Goal: Find specific page/section: Find specific page/section

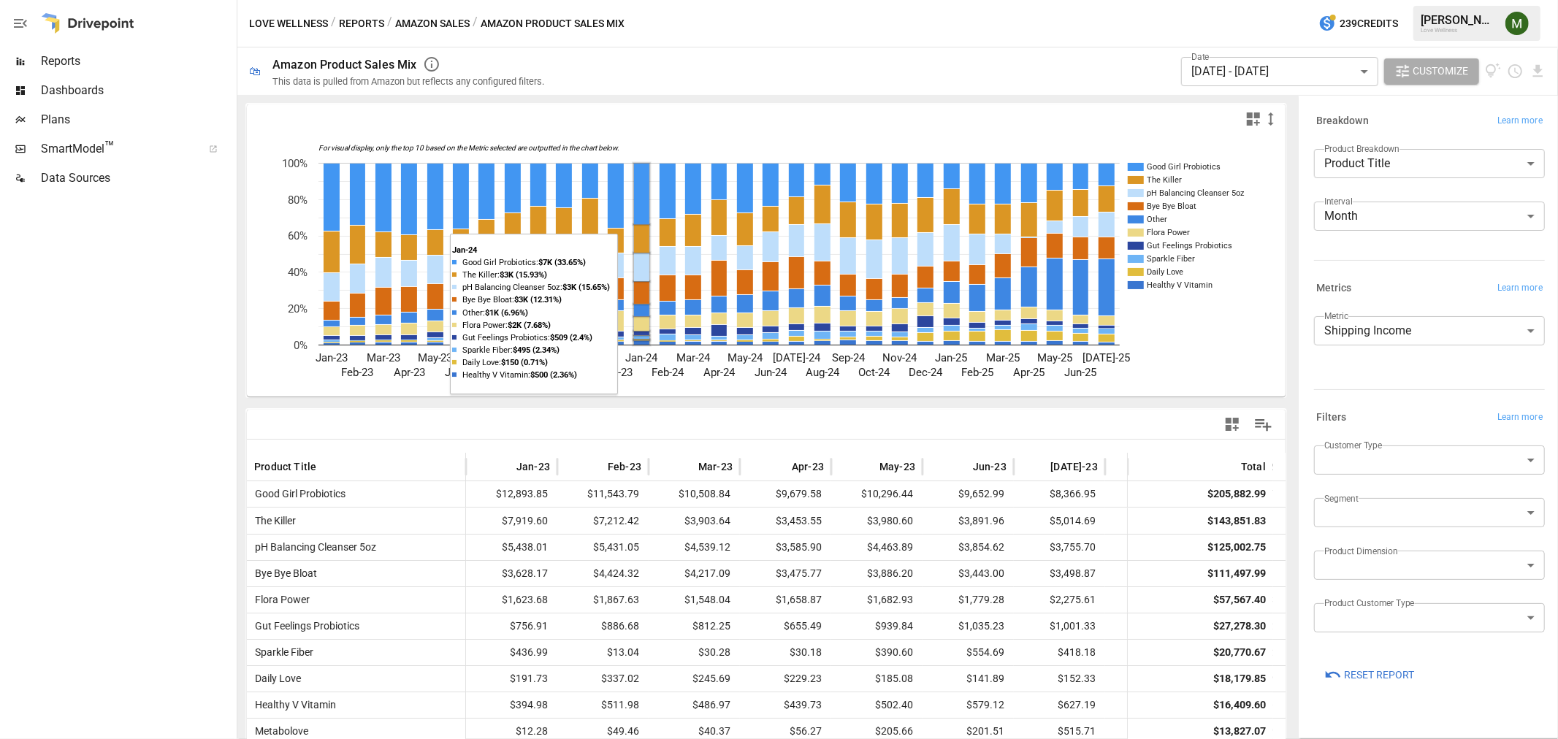
click at [640, 241] on rect "A chart." at bounding box center [641, 239] width 15 height 28
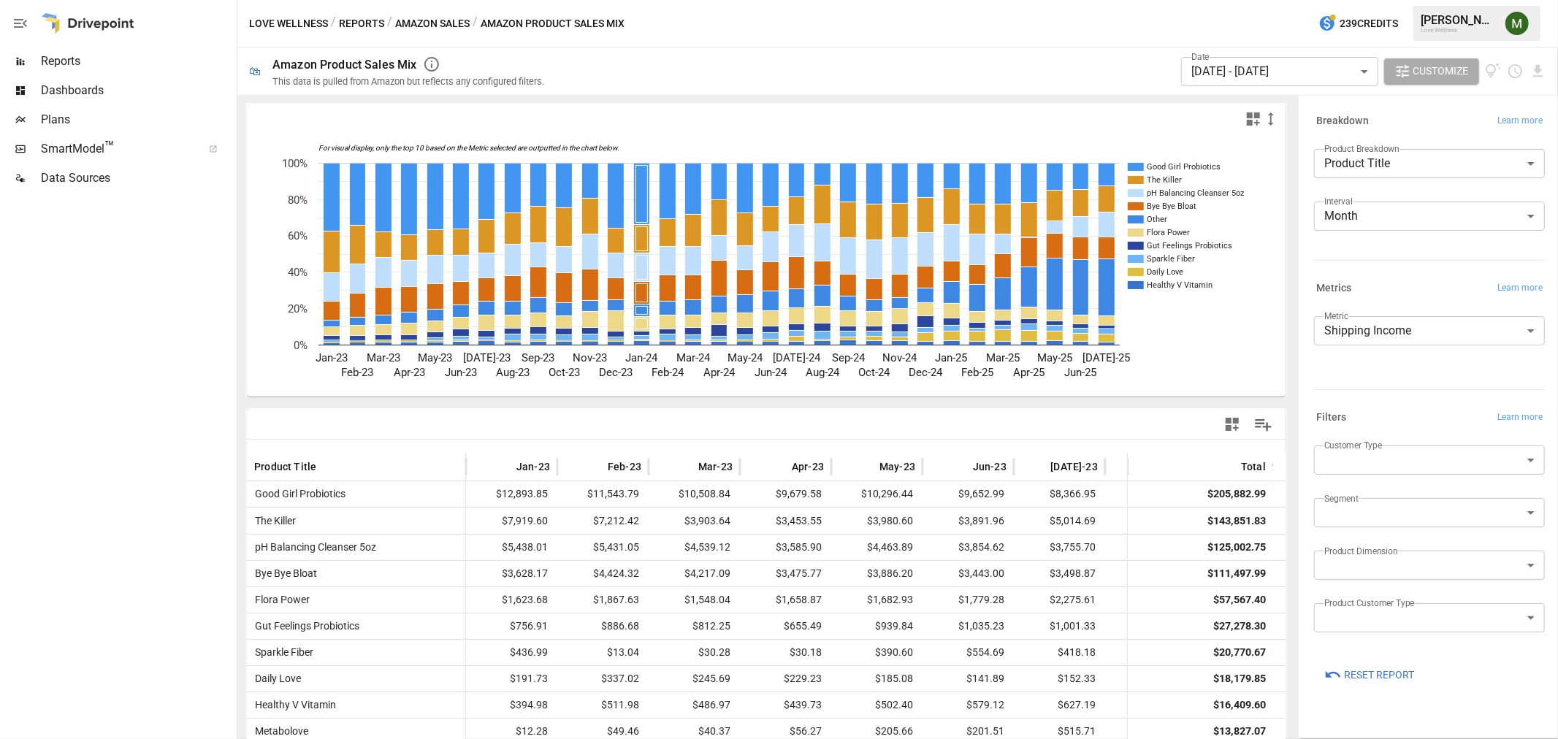
click at [446, 20] on button "Amazon Sales" at bounding box center [432, 24] width 75 height 18
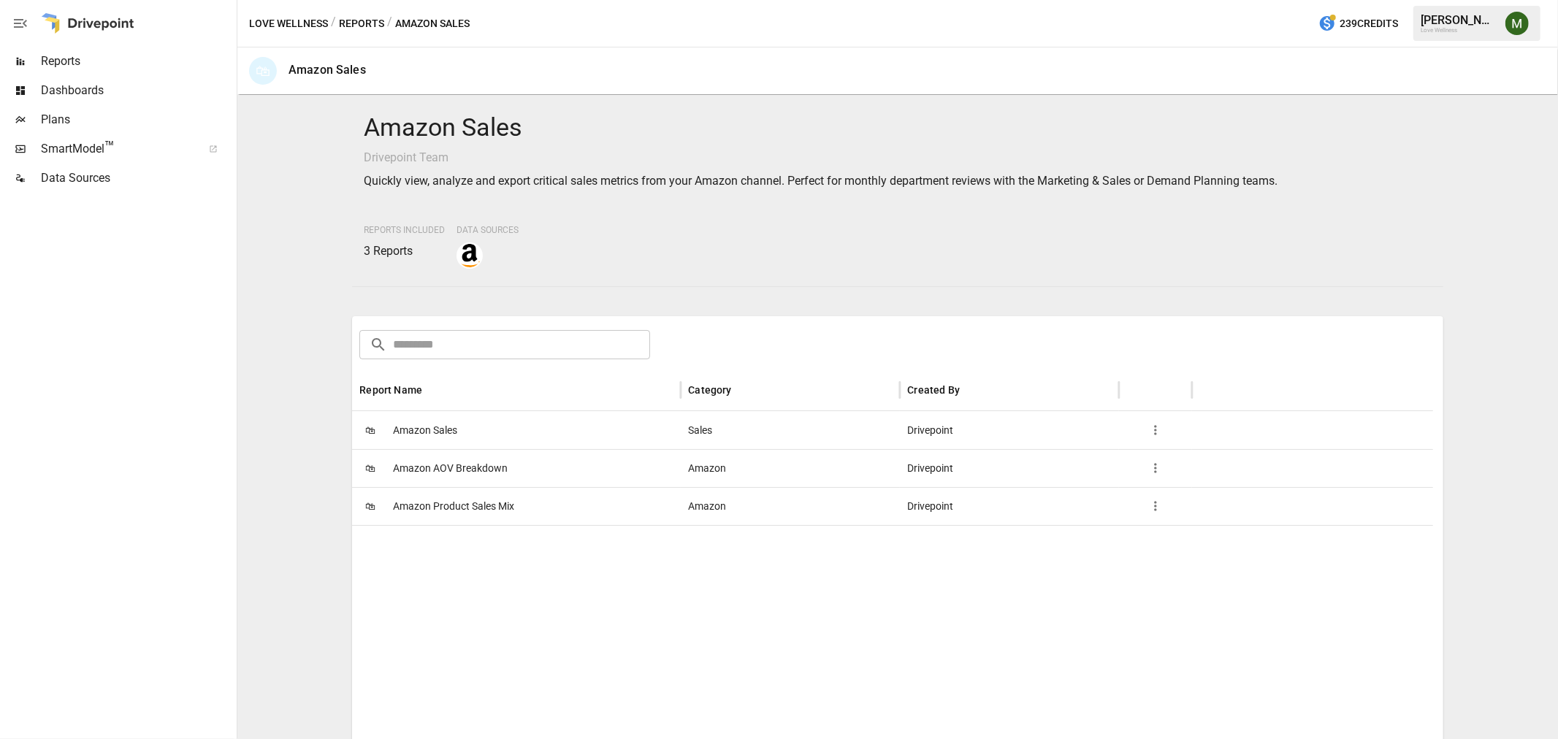
click at [366, 15] on button "Reports" at bounding box center [361, 24] width 45 height 18
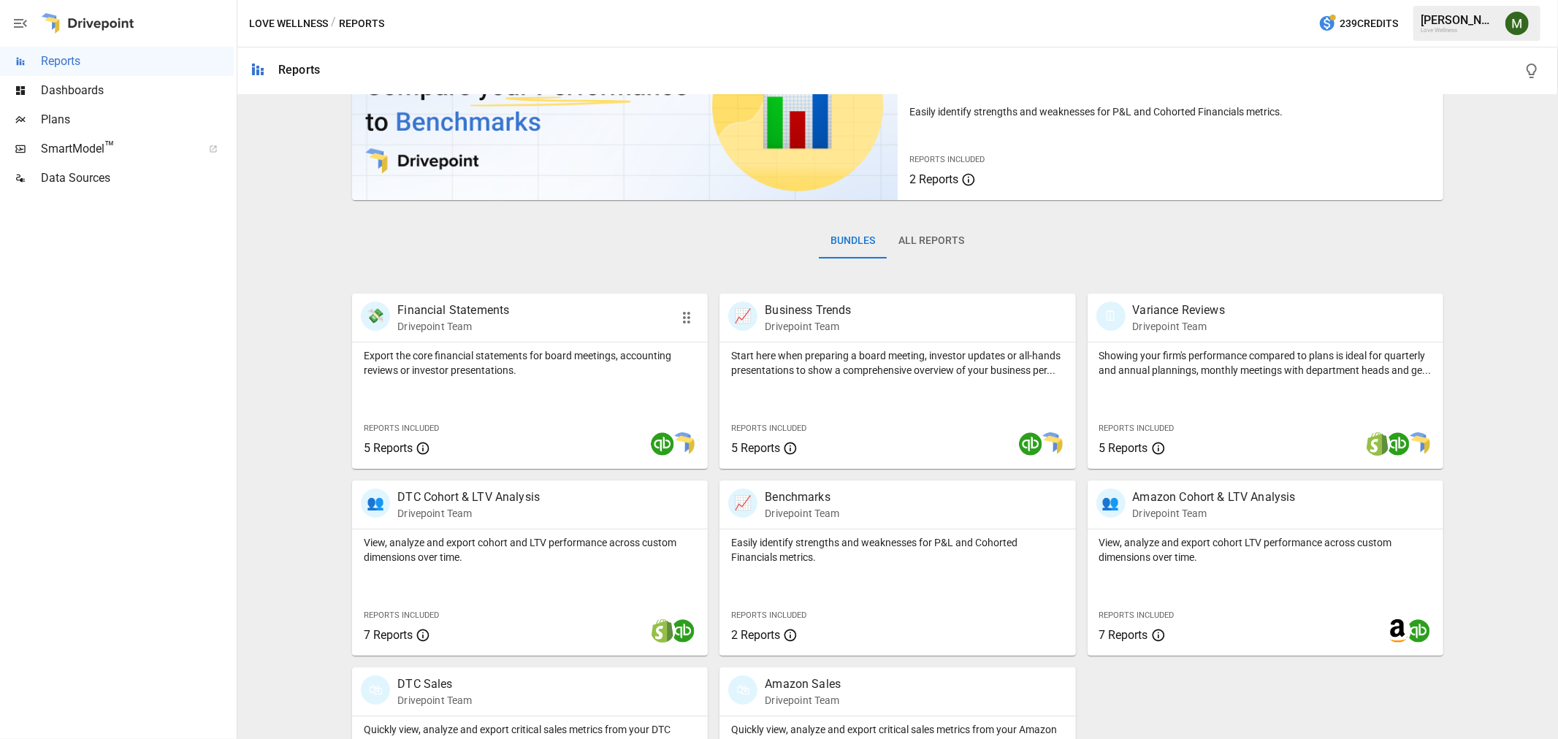
scroll to position [206, 0]
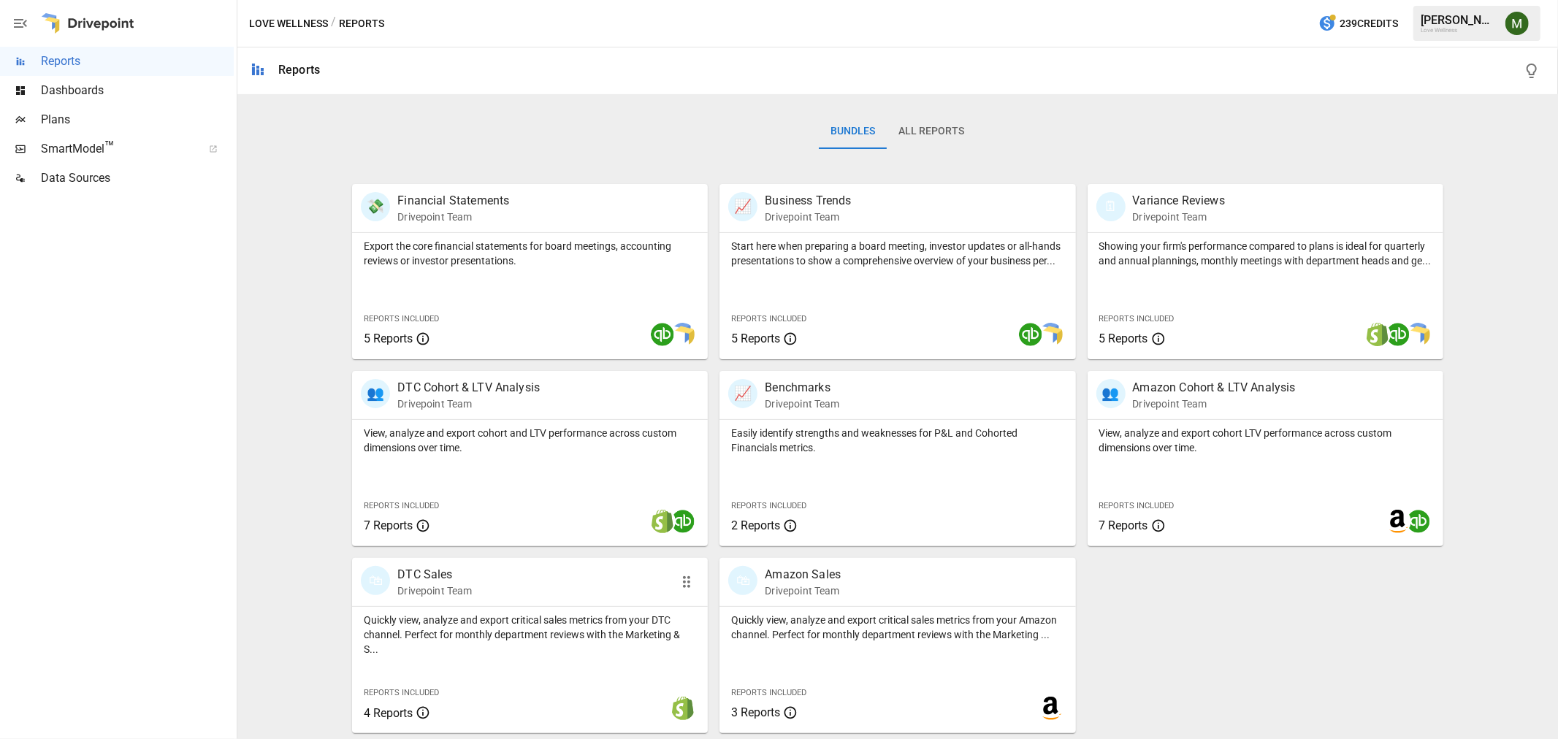
click at [448, 570] on p "DTC Sales" at bounding box center [434, 575] width 75 height 18
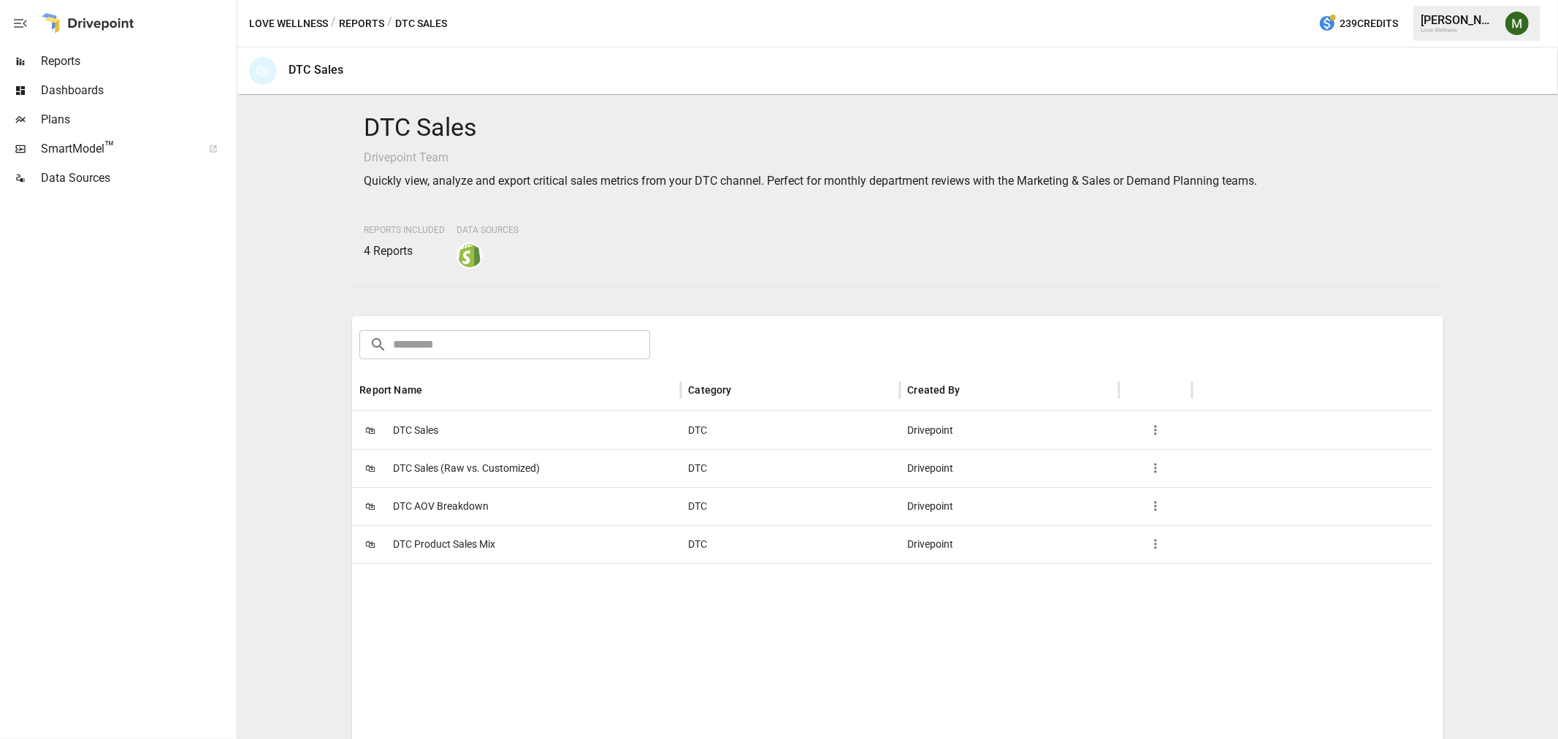
click at [446, 535] on span "DTC Product Sales Mix" at bounding box center [444, 544] width 102 height 37
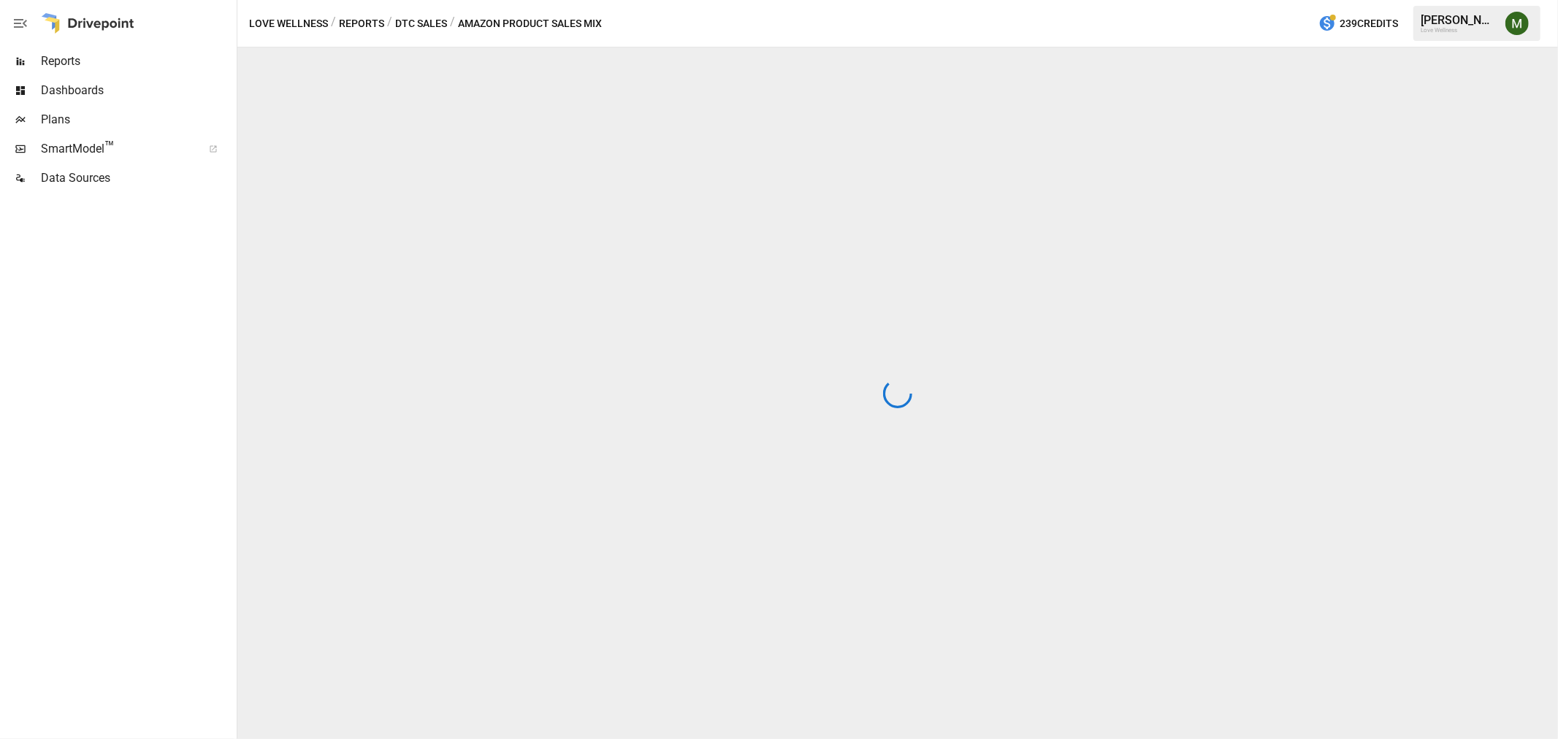
click at [446, 535] on div at bounding box center [897, 393] width 1321 height 692
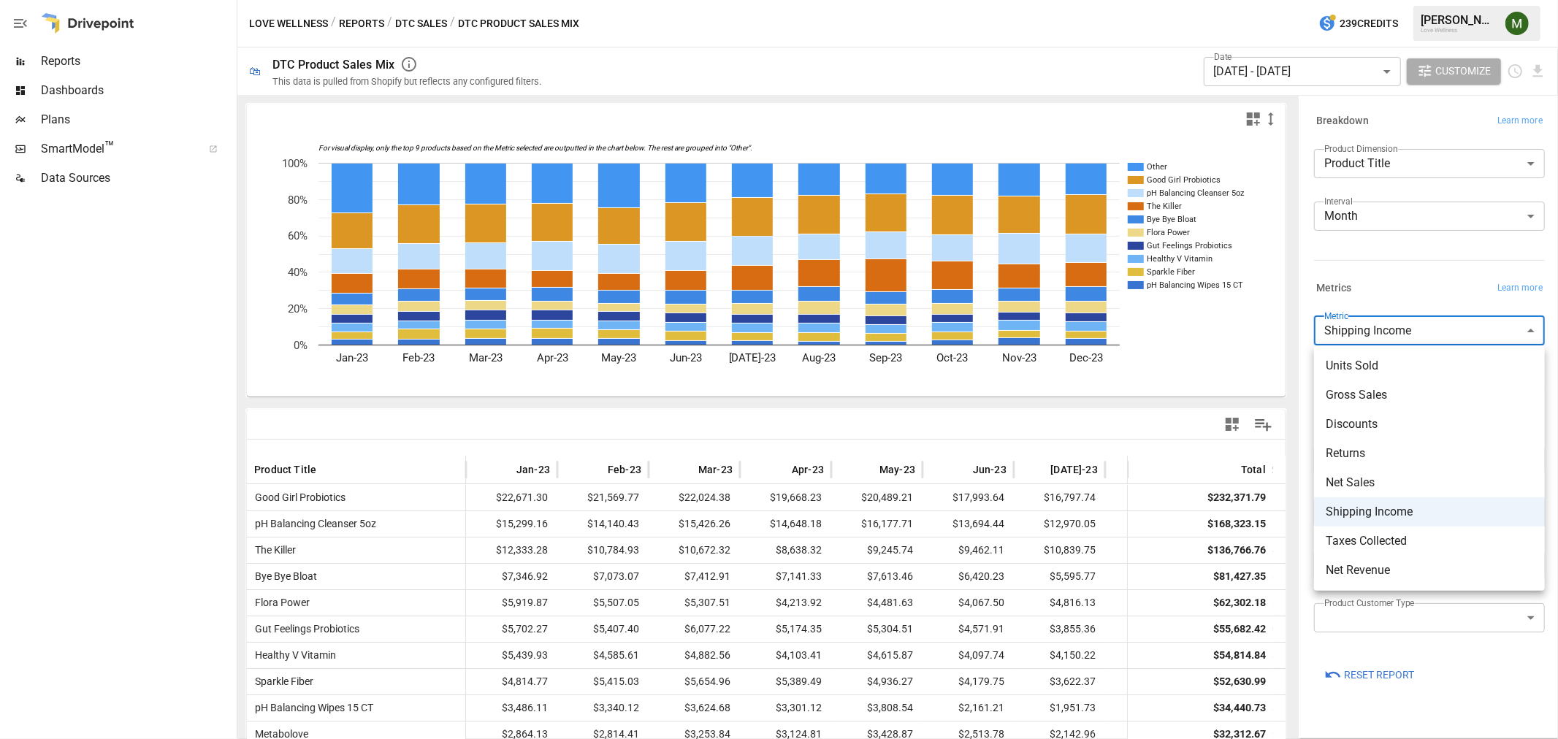
click at [1385, 0] on body "Reports Dashboards Plans SmartModel ™ Data Sources Love Wellness / Reports / DT…" at bounding box center [779, 0] width 1558 height 0
click at [1383, 305] on div at bounding box center [779, 369] width 1558 height 739
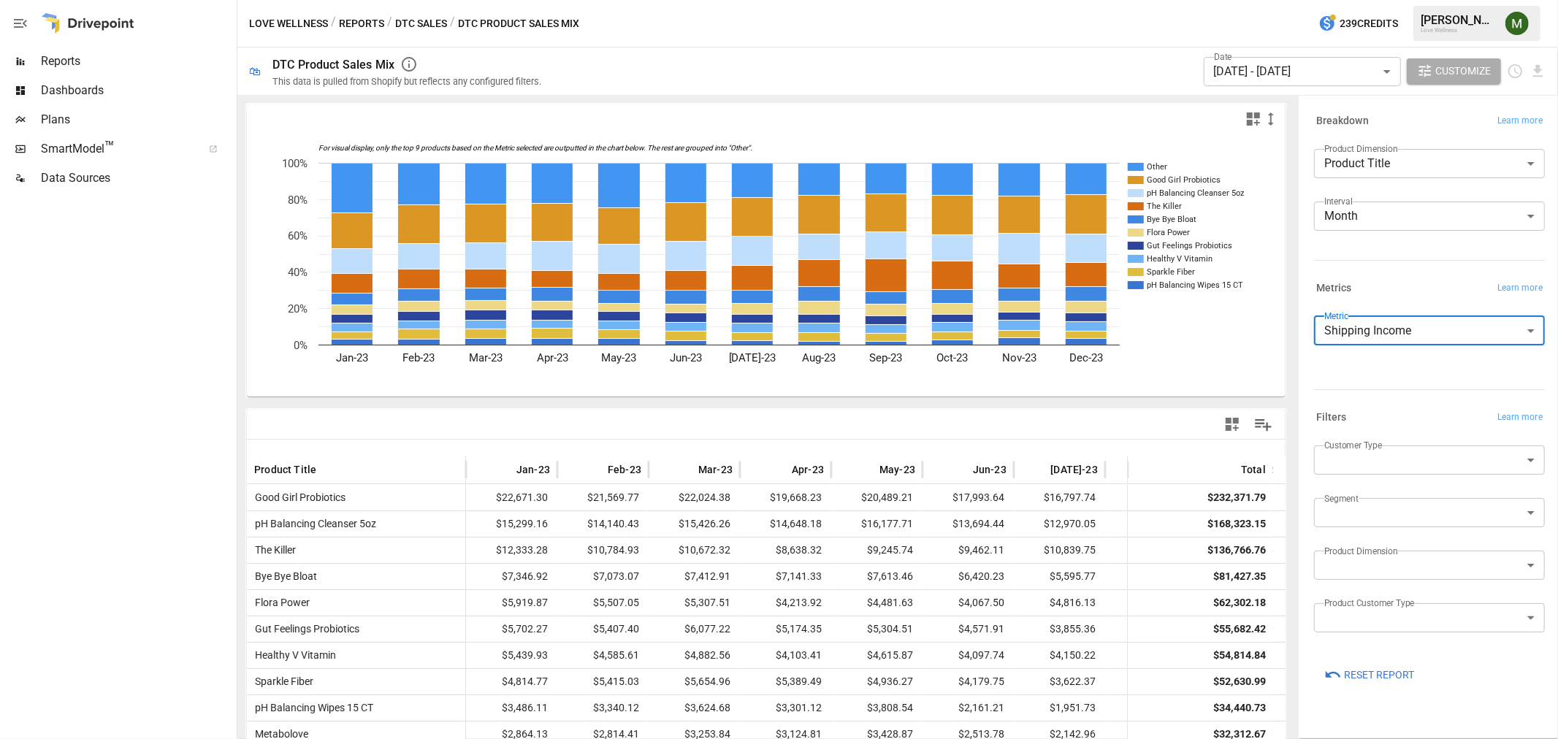
click at [1253, 0] on body "Reports Dashboards Plans SmartModel ™ Data Sources Love Wellness / Reports / DT…" at bounding box center [779, 0] width 1558 height 0
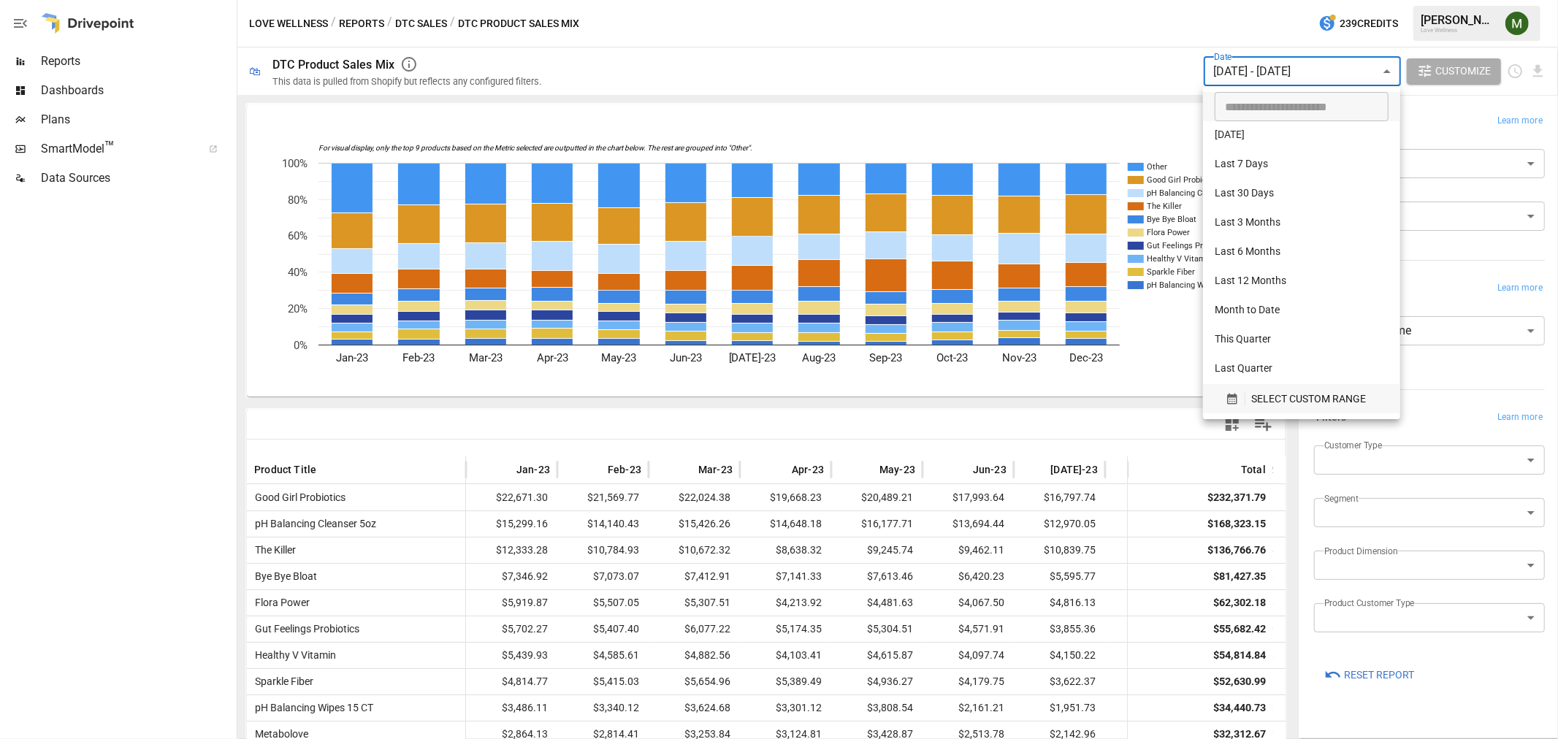
click at [1227, 393] on icon "button" at bounding box center [1232, 398] width 13 height 13
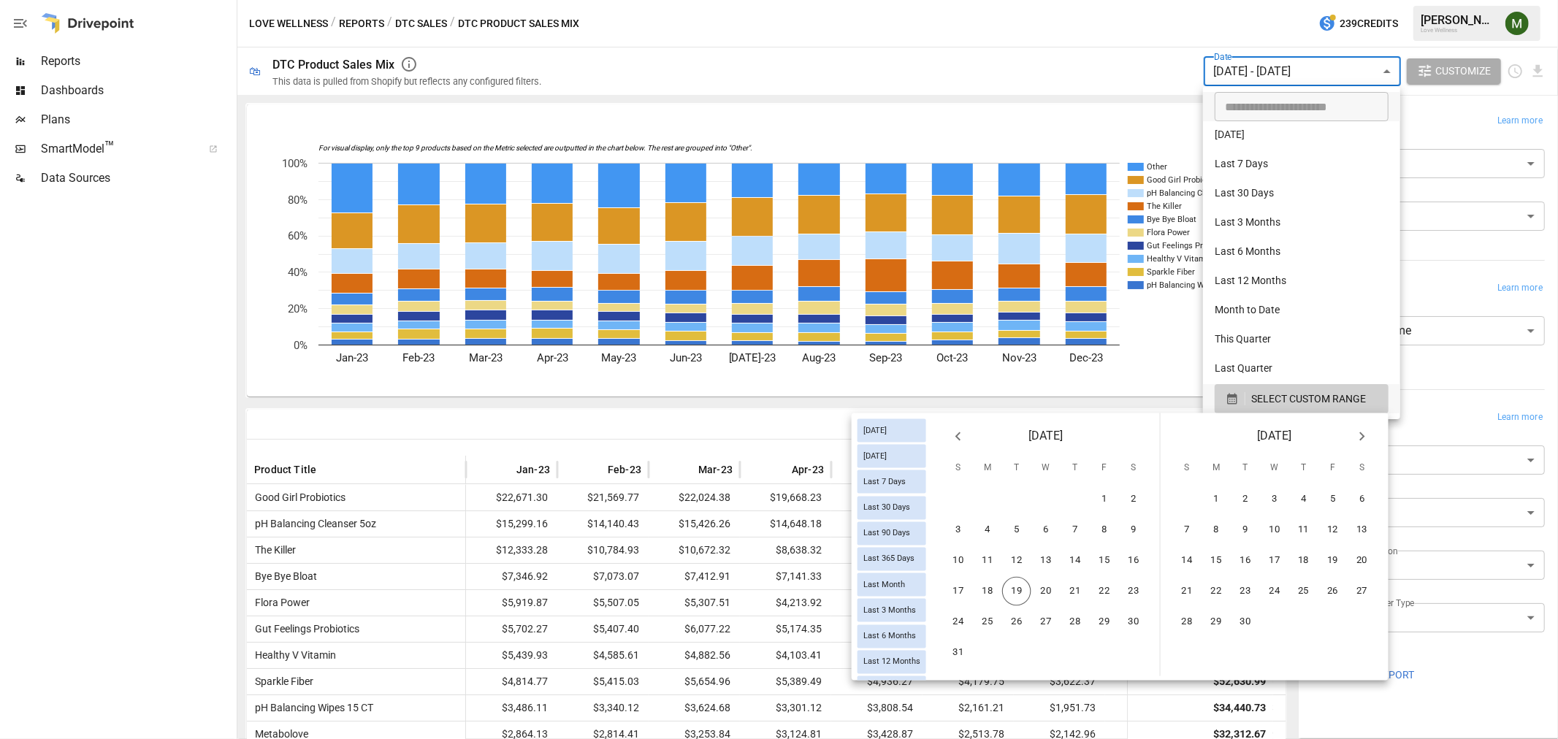
click at [817, 426] on div at bounding box center [779, 369] width 1558 height 739
